Goal: Check status

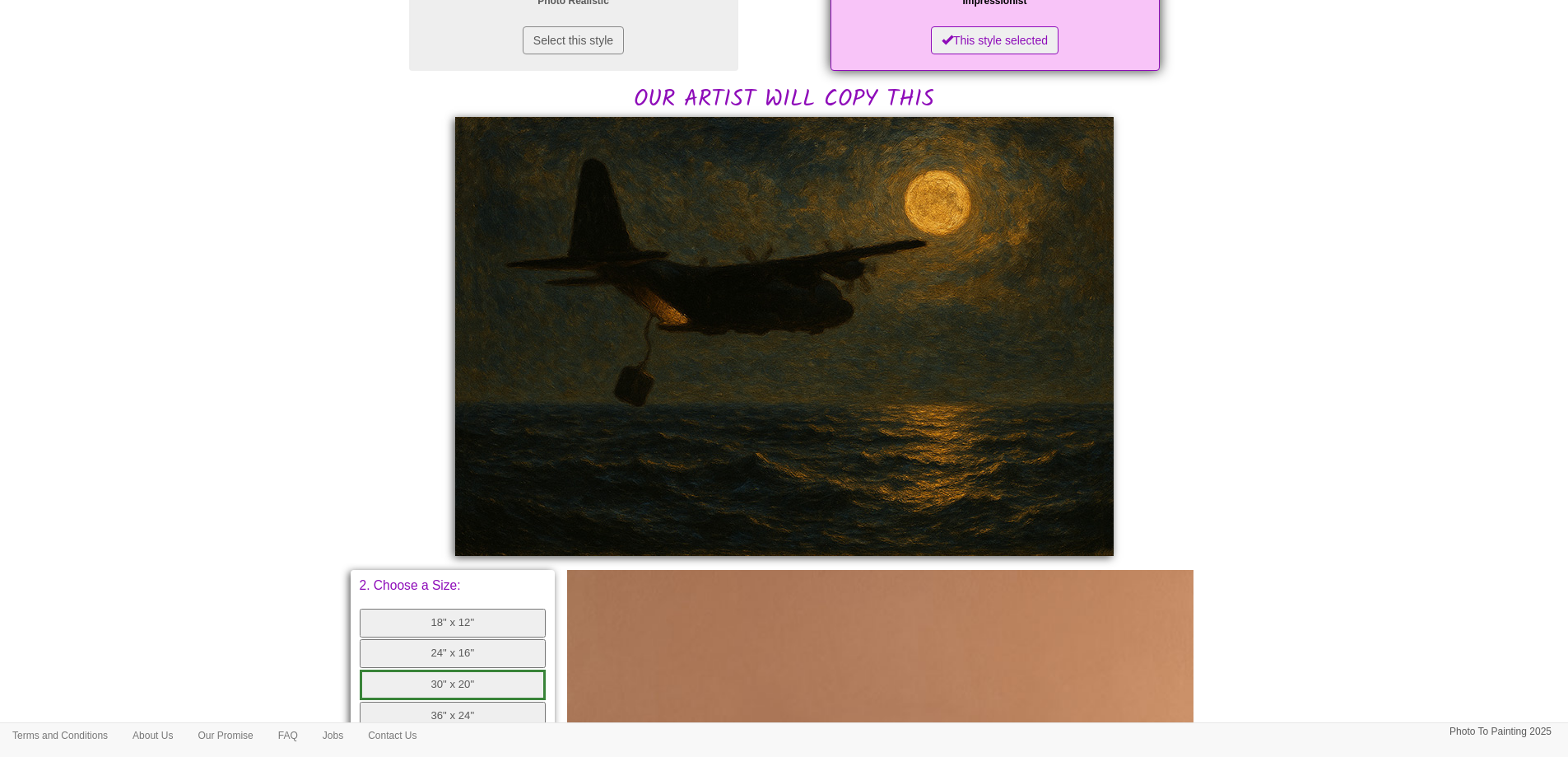
scroll to position [329, 0]
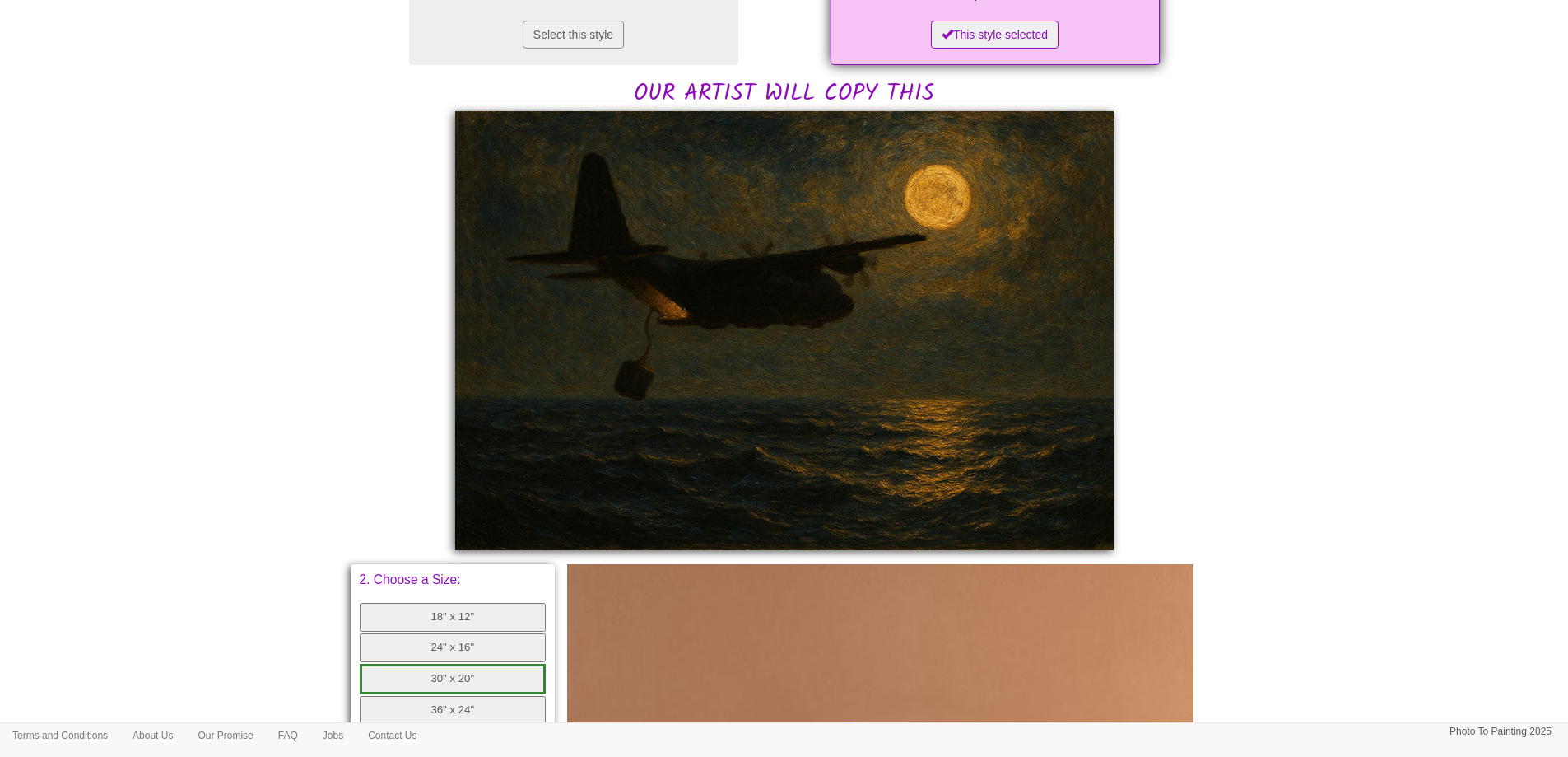
click at [296, 293] on body "Toggle navigation Menu Home Photo to Painting Photo to Painting Introduction Ho…" at bounding box center [784, 472] width 1568 height 1586
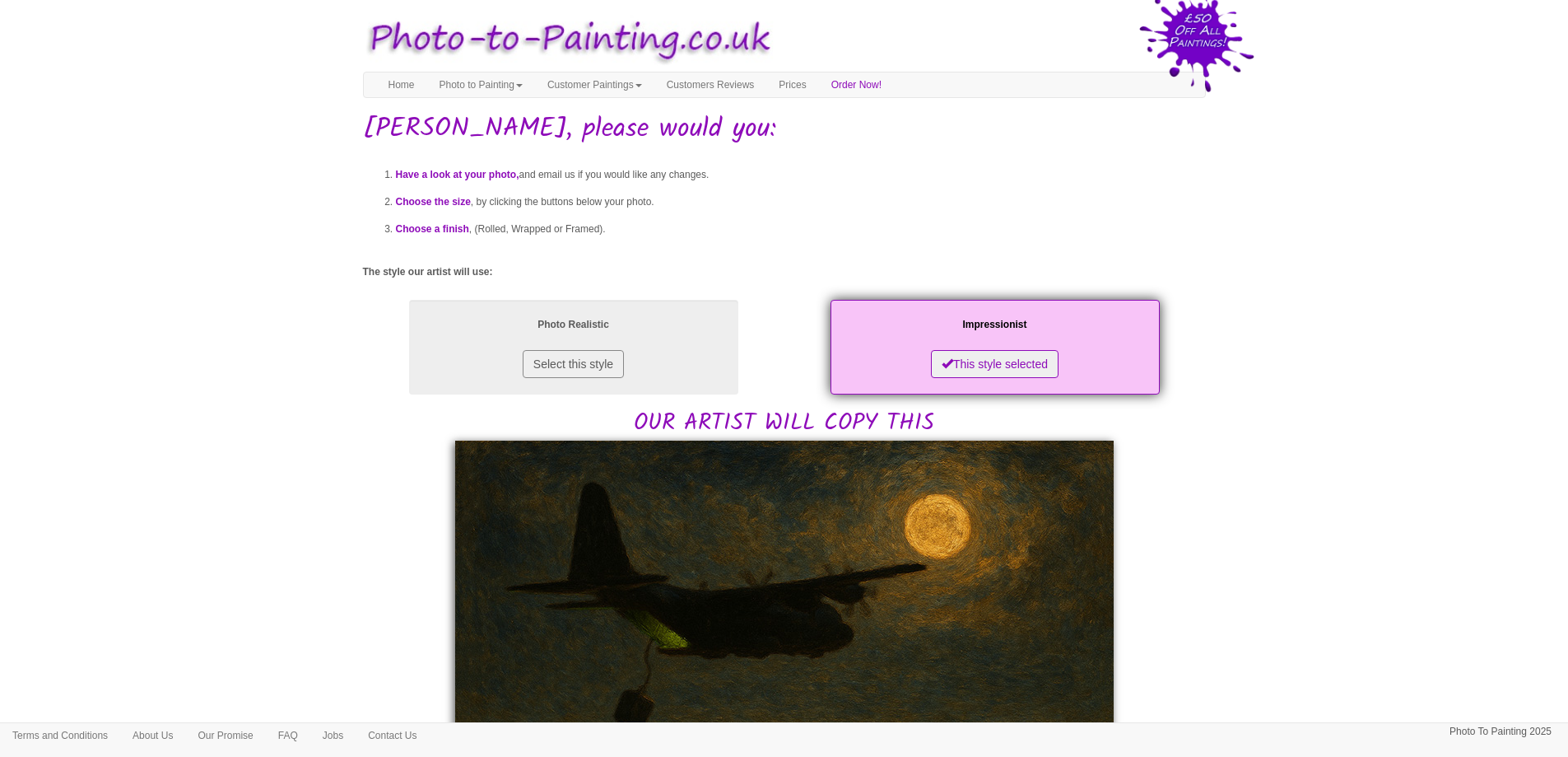
scroll to position [327, 0]
